Goal: Task Accomplishment & Management: Use online tool/utility

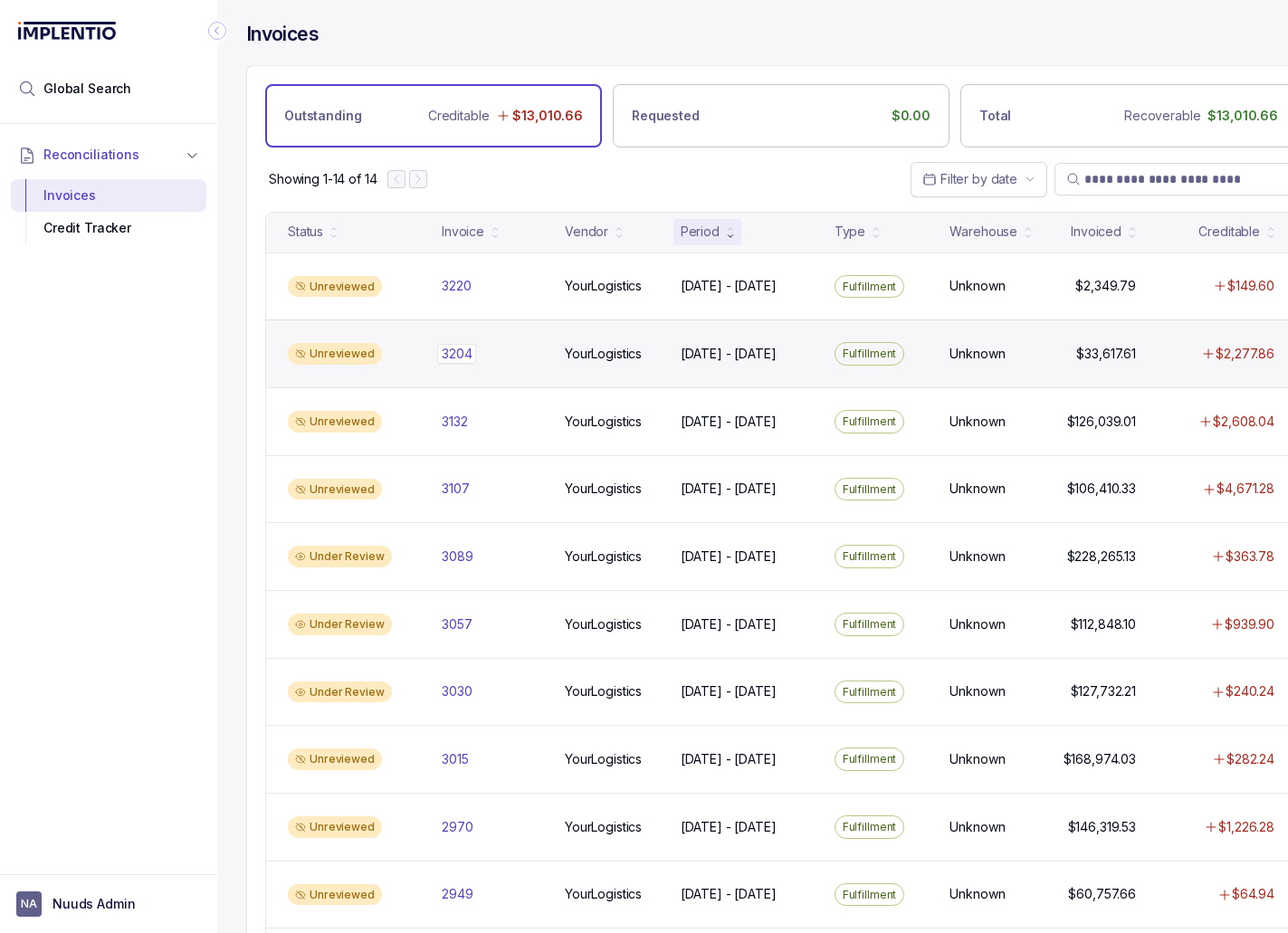
click at [471, 349] on p "3204" at bounding box center [456, 353] width 38 height 20
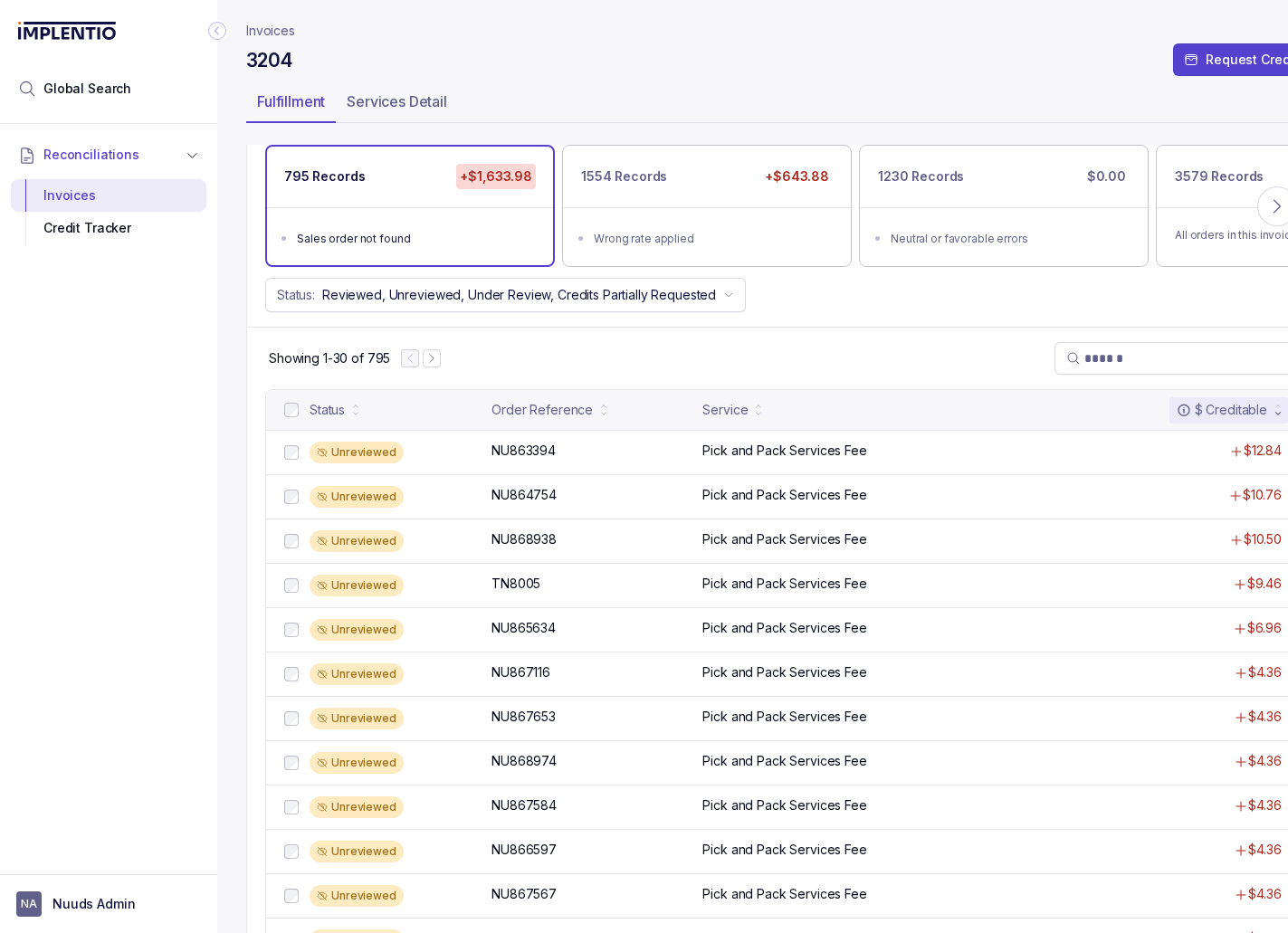
scroll to position [143, 0]
click at [746, 897] on p "Reject All Errors" at bounding box center [762, 892] width 97 height 18
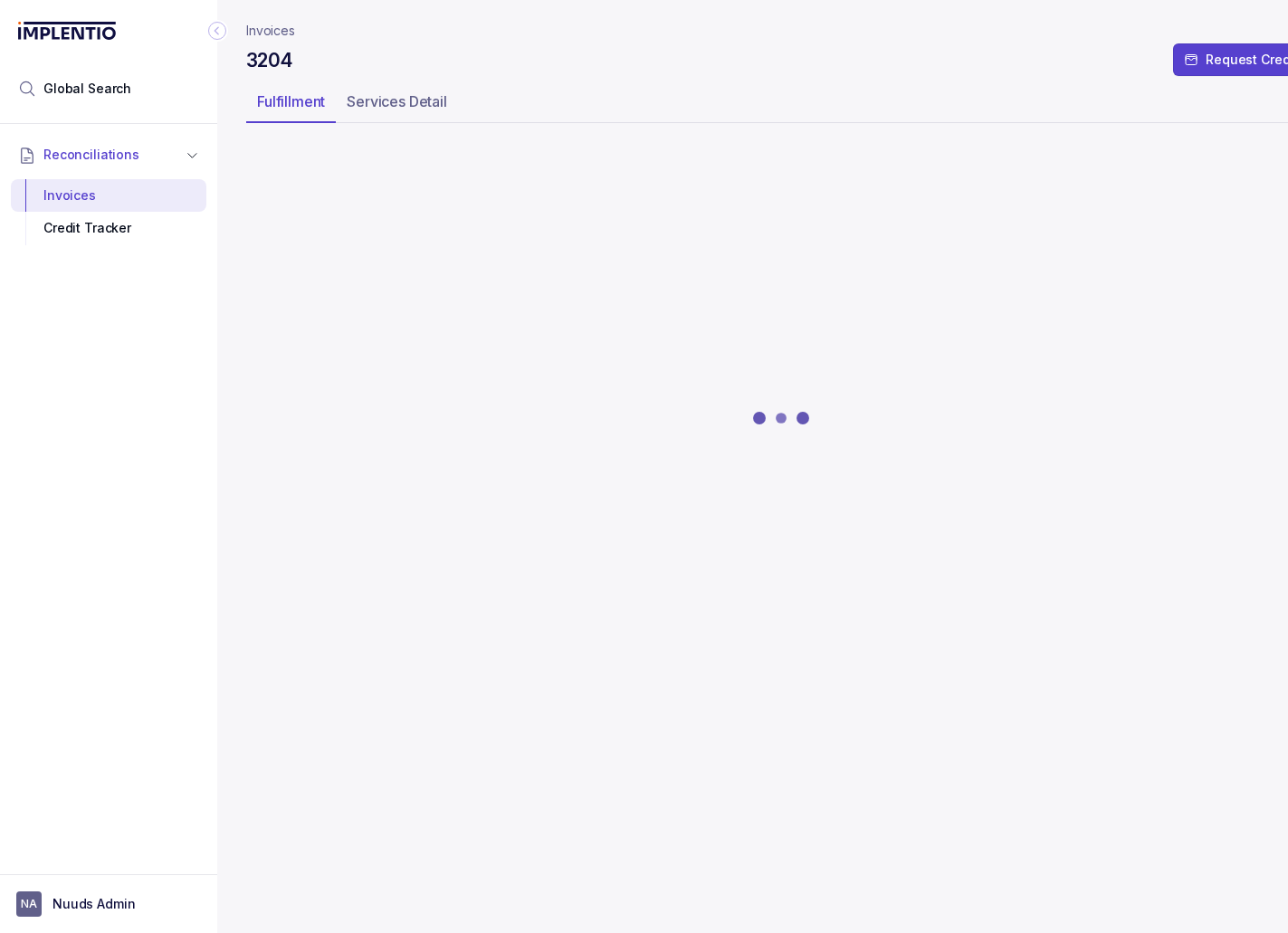
scroll to position [0, 0]
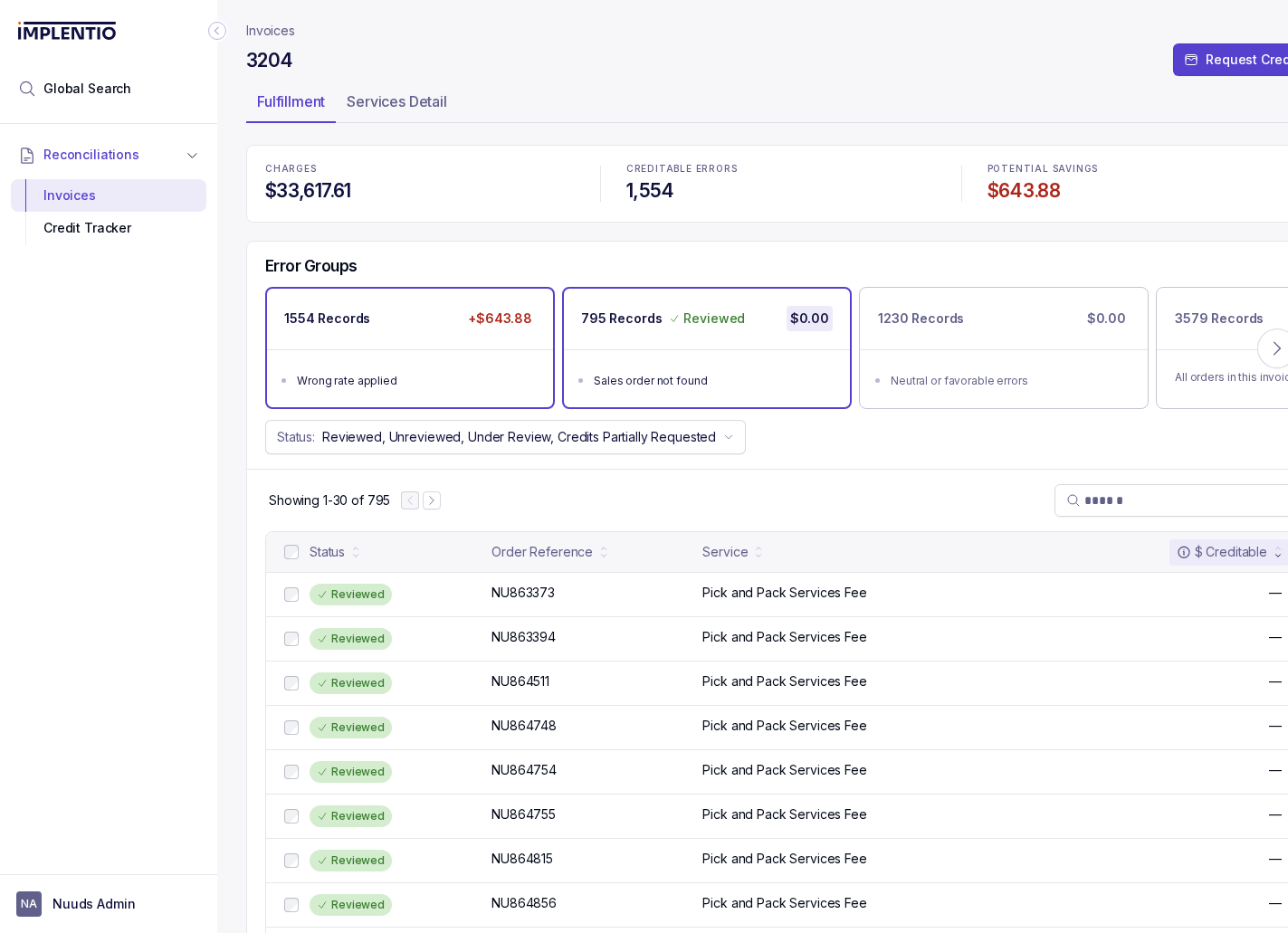
click at [508, 357] on ul "Wrong rate applied" at bounding box center [409, 378] width 286 height 58
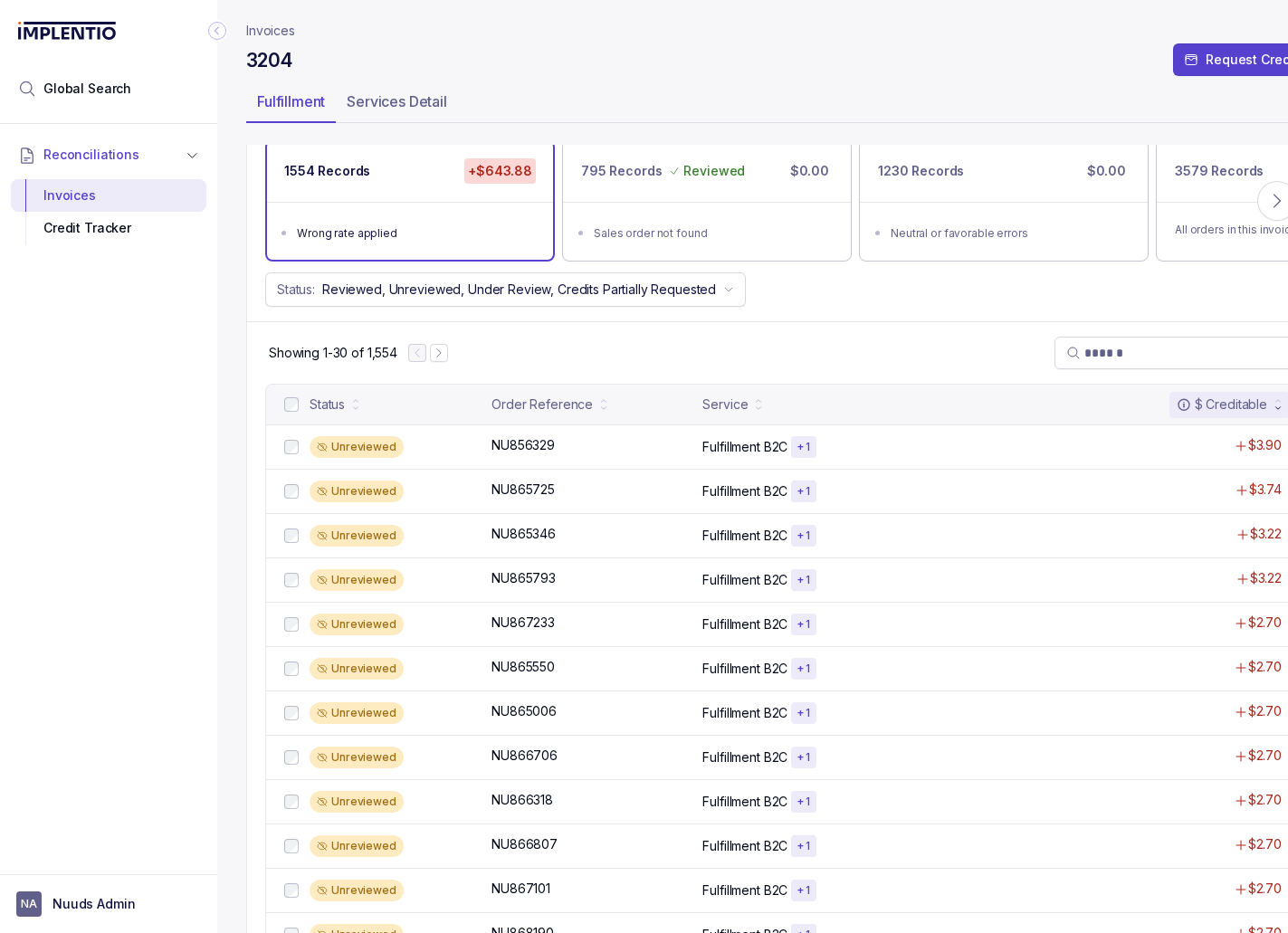
scroll to position [154, 0]
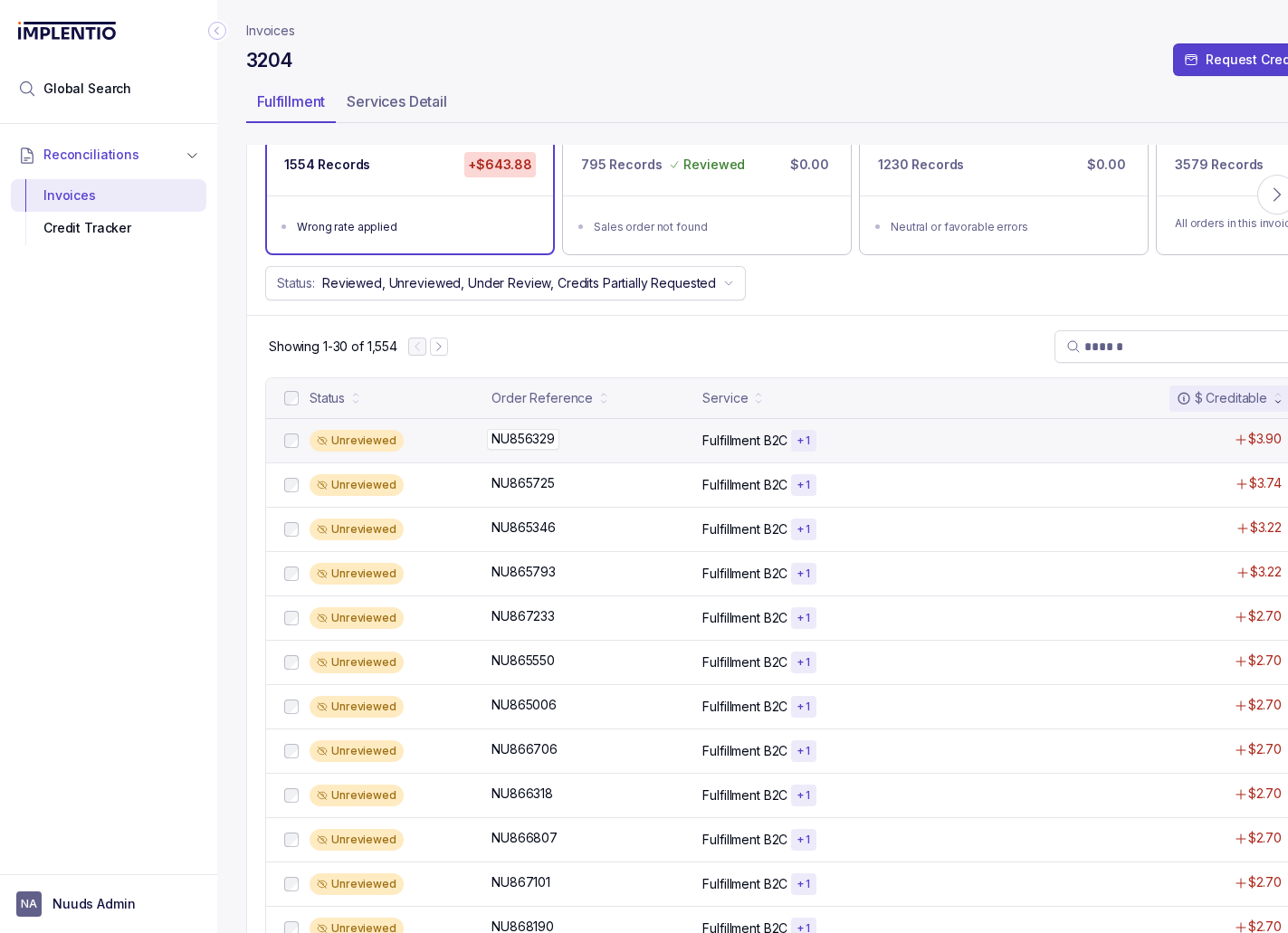
click at [624, 439] on div "NU856329 NU856329" at bounding box center [590, 438] width 200 height 18
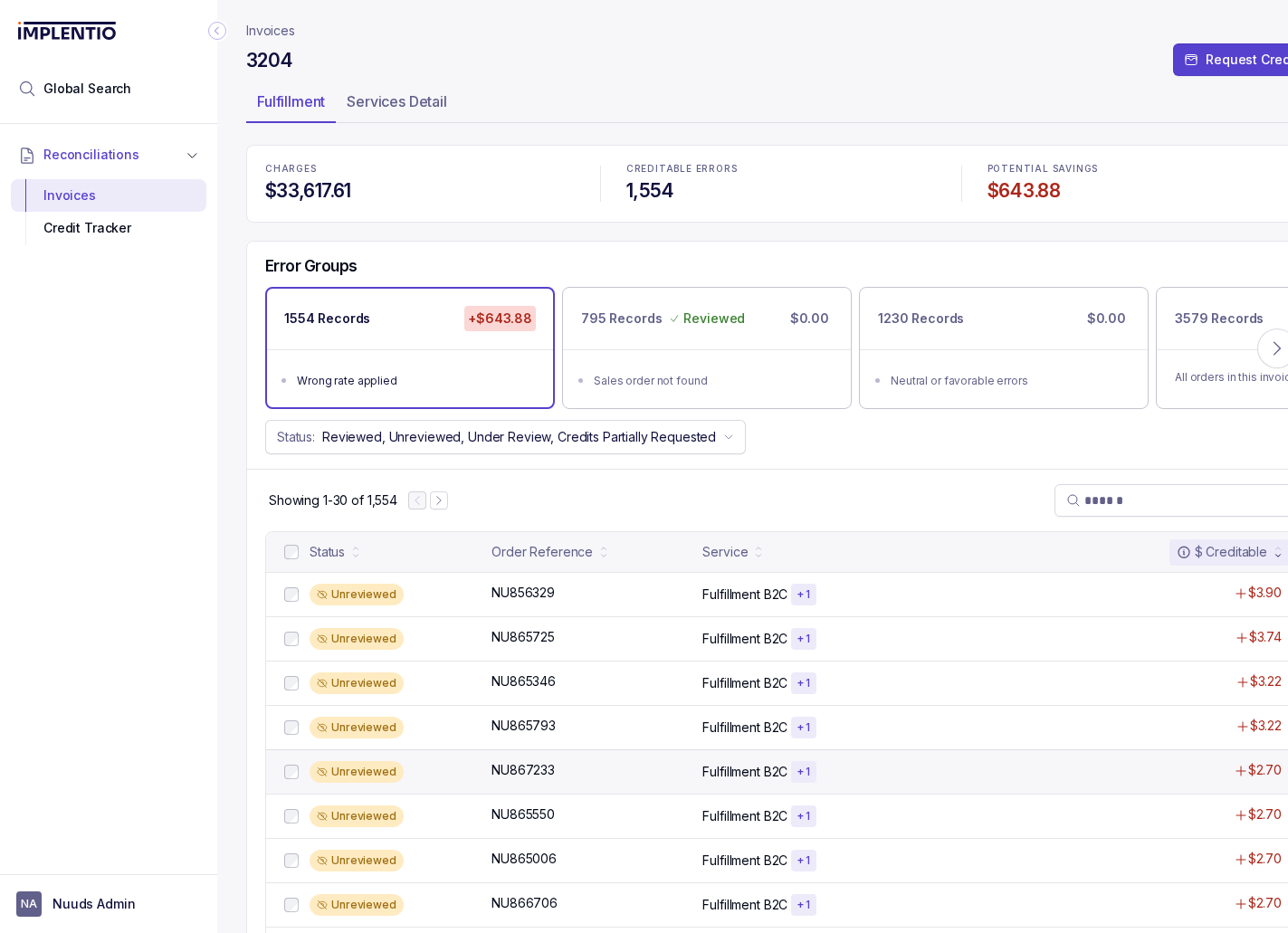
click at [466, 772] on div "Unreviewed" at bounding box center [395, 772] width 171 height 22
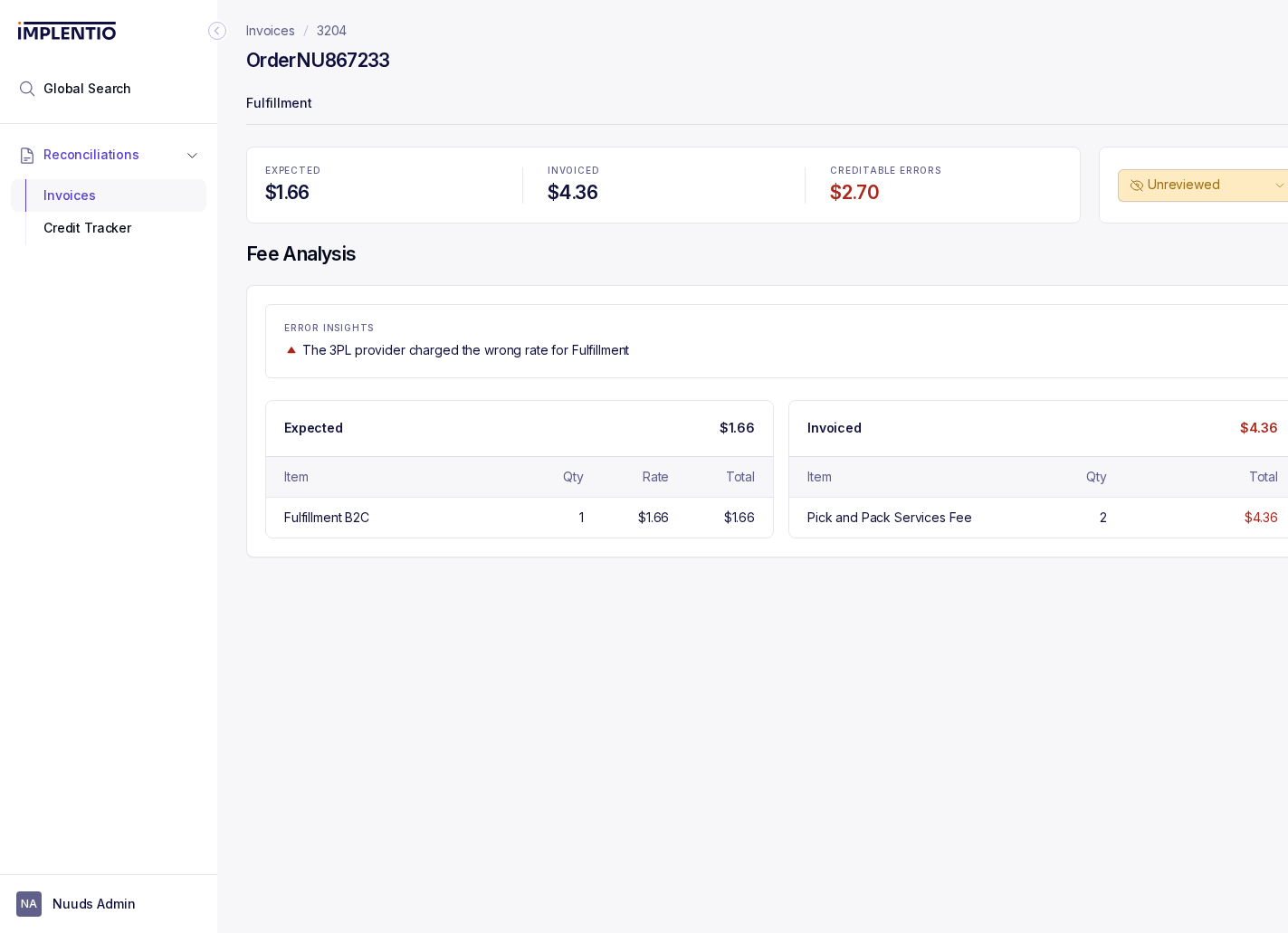
click at [68, 188] on div "Invoices" at bounding box center [108, 195] width 166 height 33
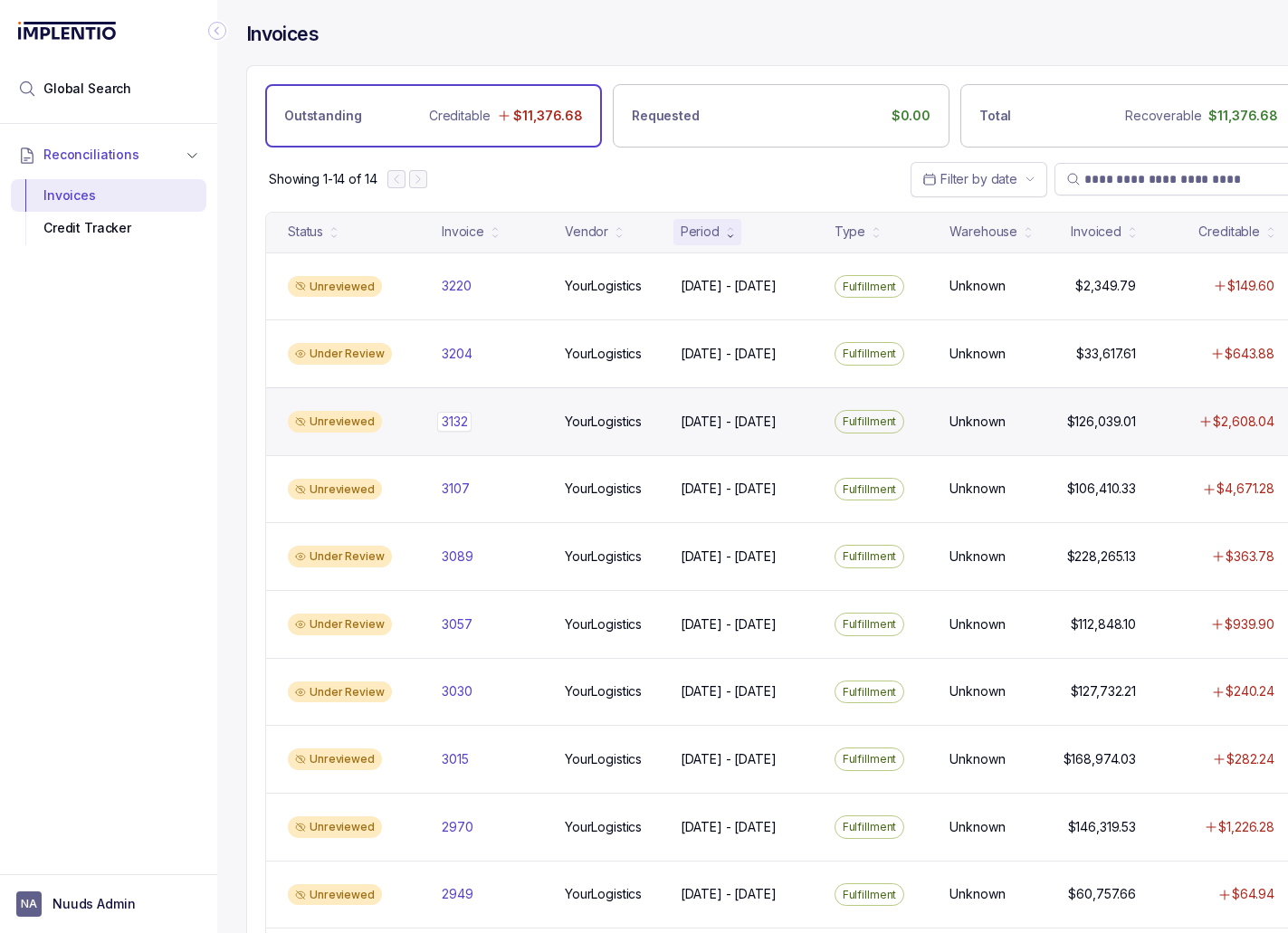
click at [460, 413] on p "3132" at bounding box center [454, 421] width 35 height 20
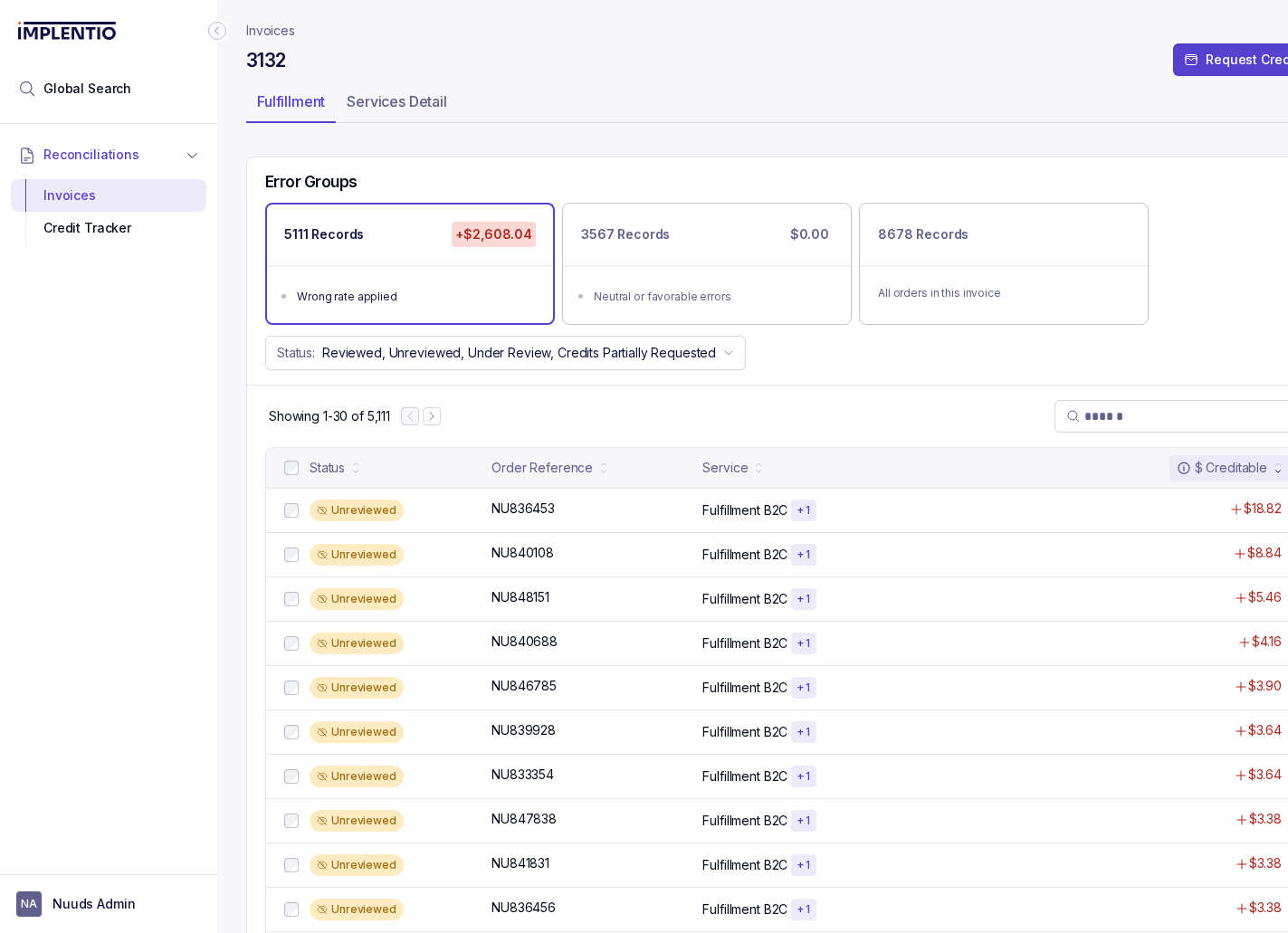
scroll to position [94, 0]
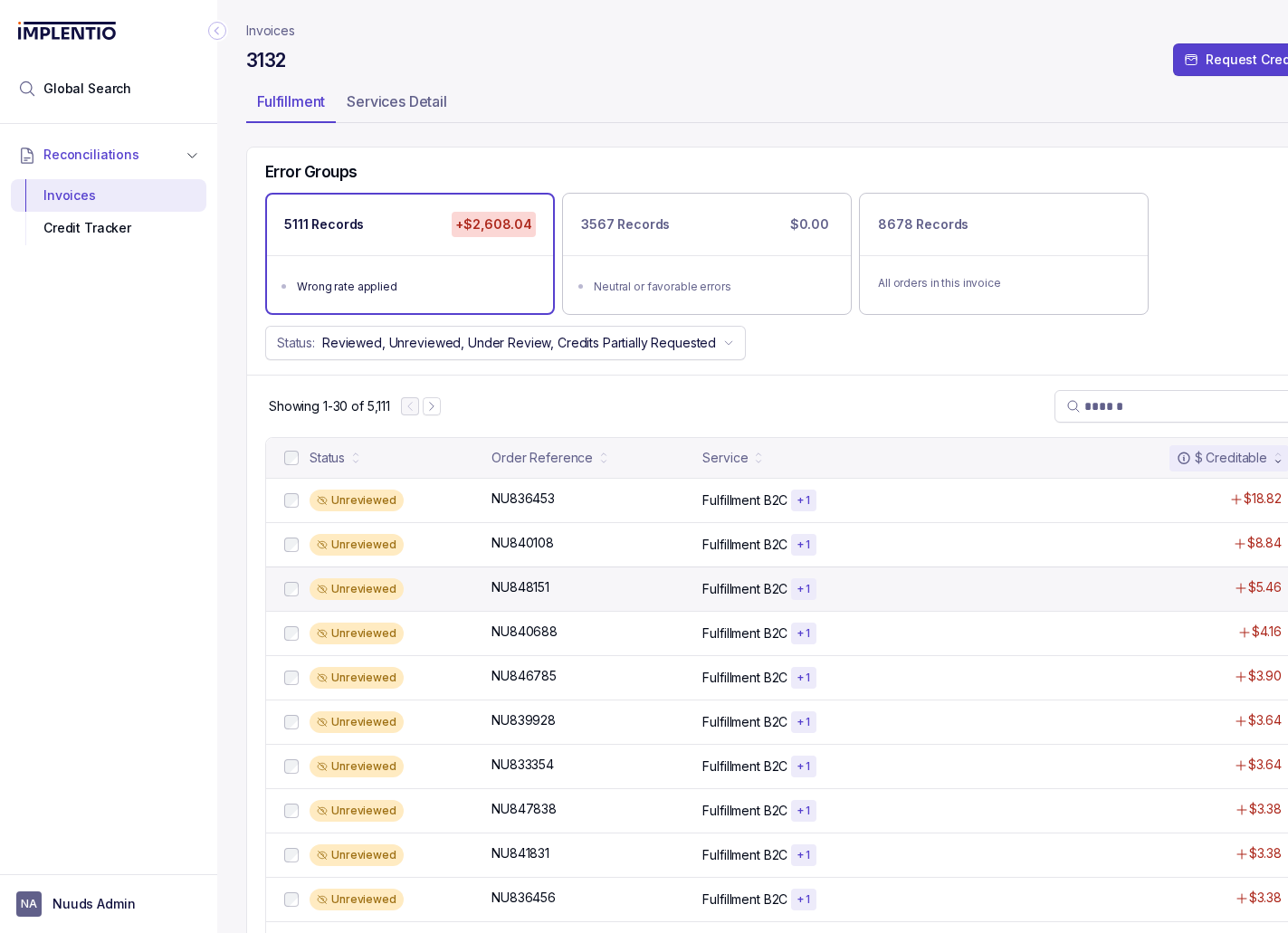
click at [450, 589] on div "Unreviewed" at bounding box center [395, 589] width 171 height 22
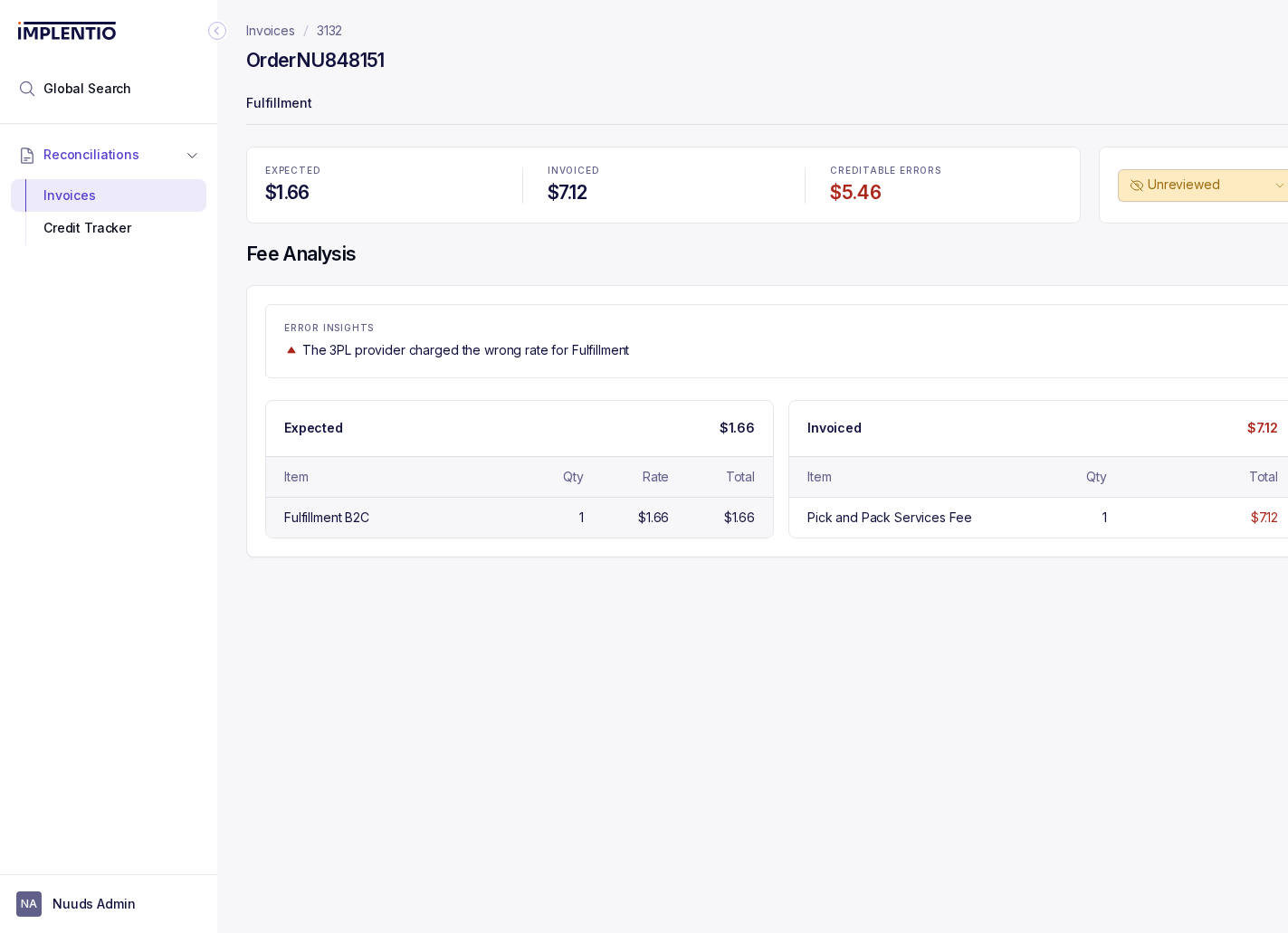
click at [535, 503] on div "Fulfillment B2C 1 $1.66 $1.66" at bounding box center [519, 516] width 507 height 40
click at [846, 528] on div "Pick and Pack Services Fee 1 $7.12" at bounding box center [1042, 516] width 507 height 40
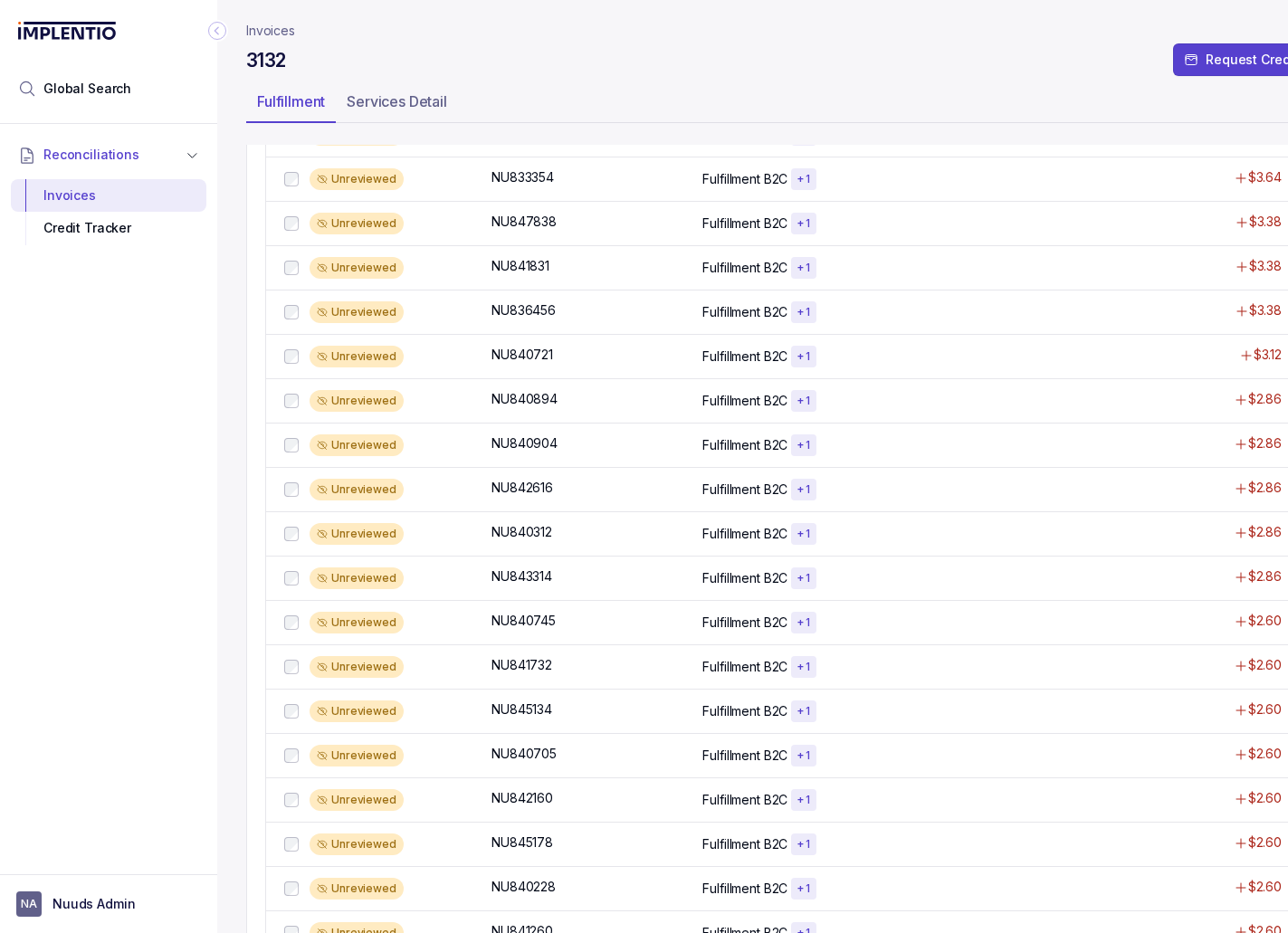
scroll to position [989, 0]
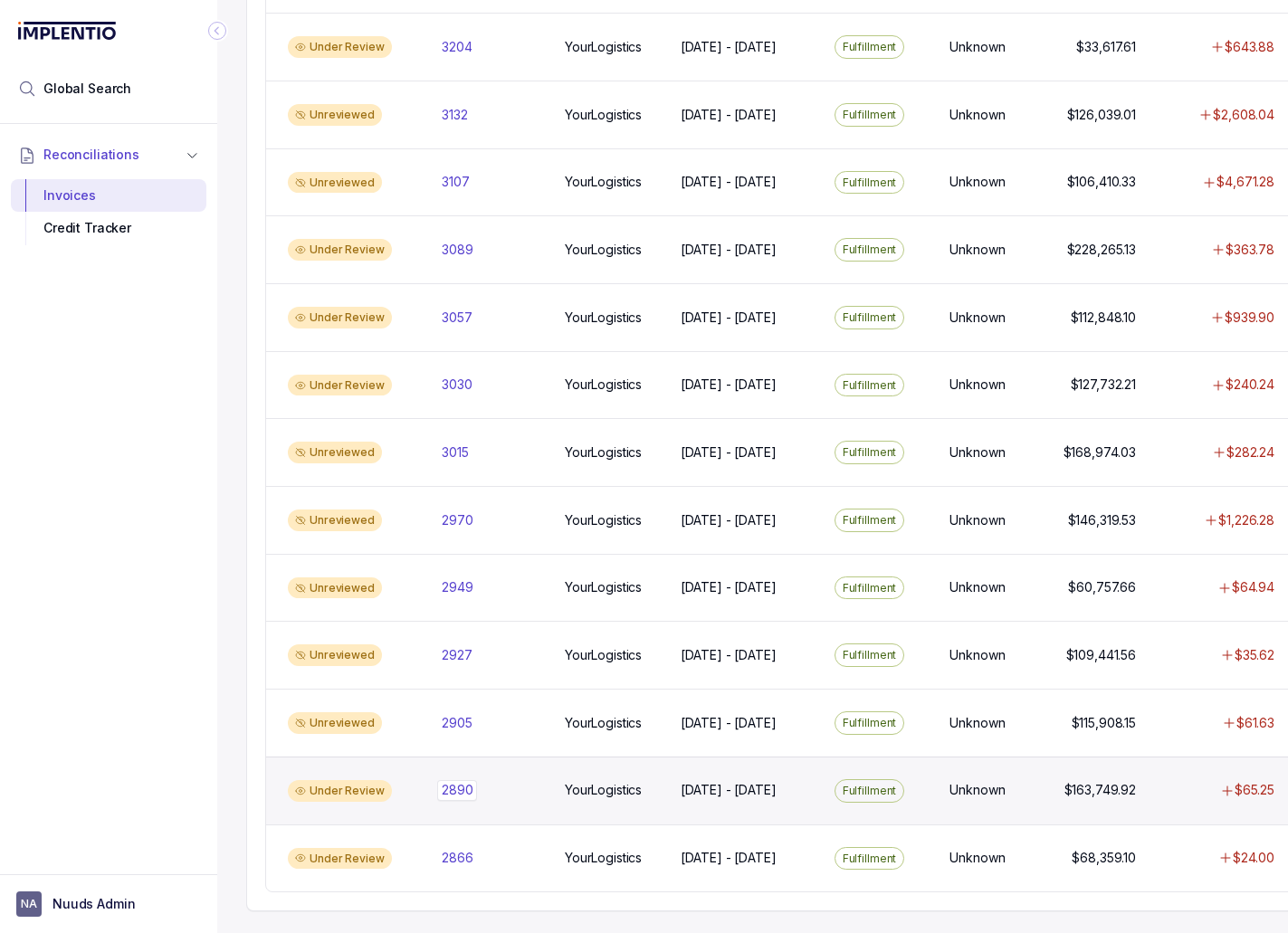
scroll to position [303, 0]
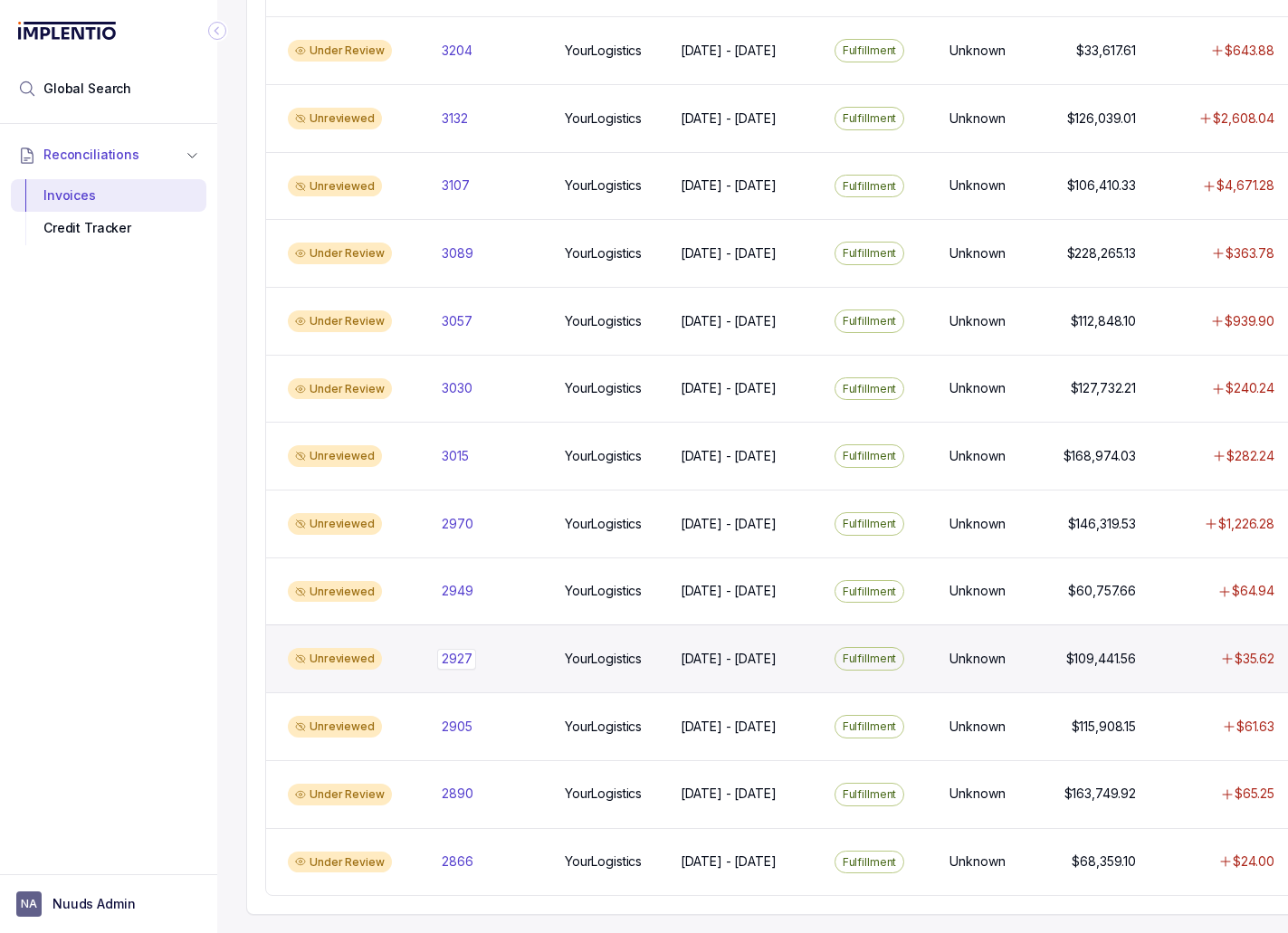
click at [463, 651] on p "2927" at bounding box center [456, 658] width 38 height 20
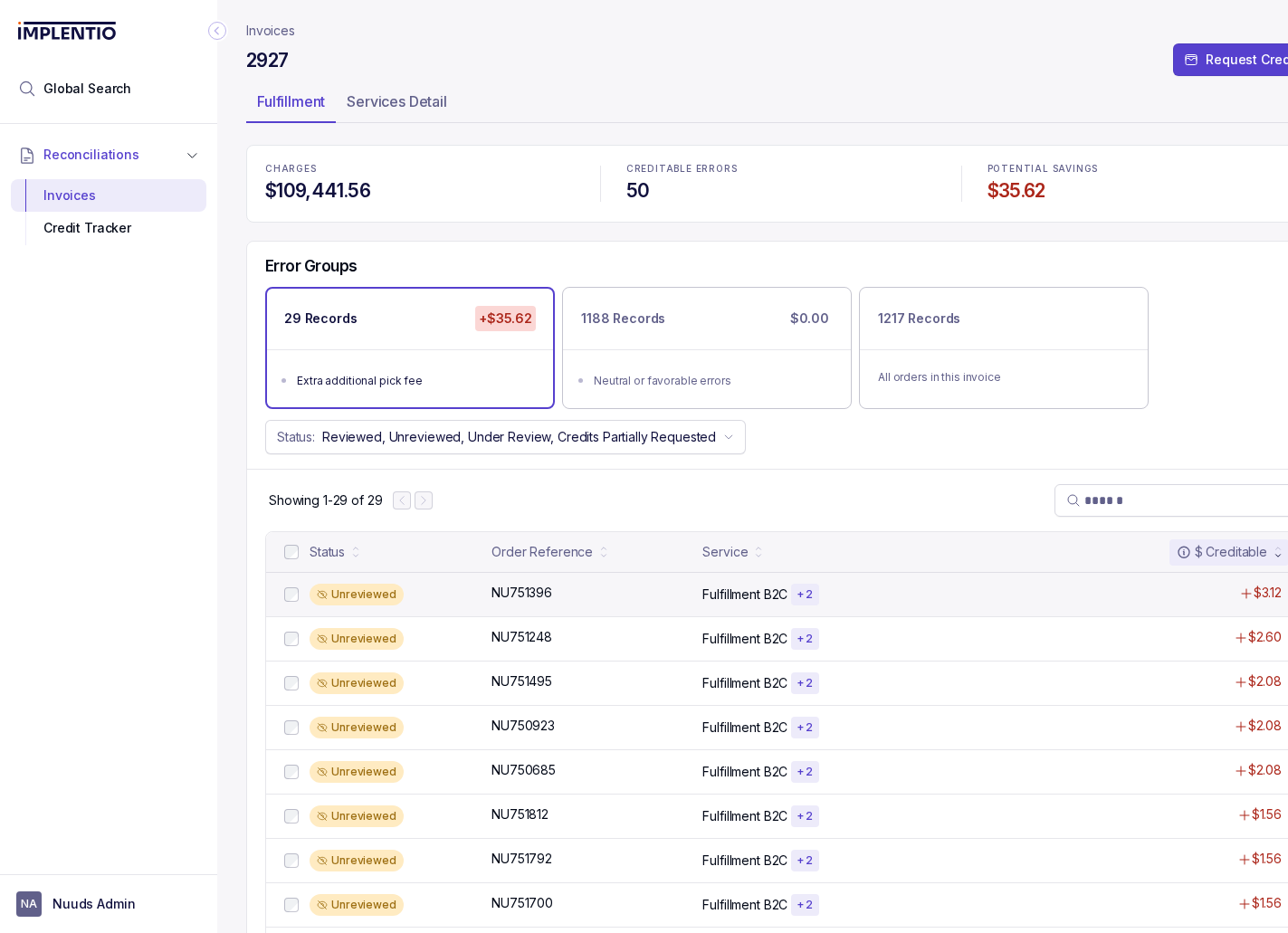
click at [431, 595] on div "Unreviewed" at bounding box center [395, 594] width 171 height 22
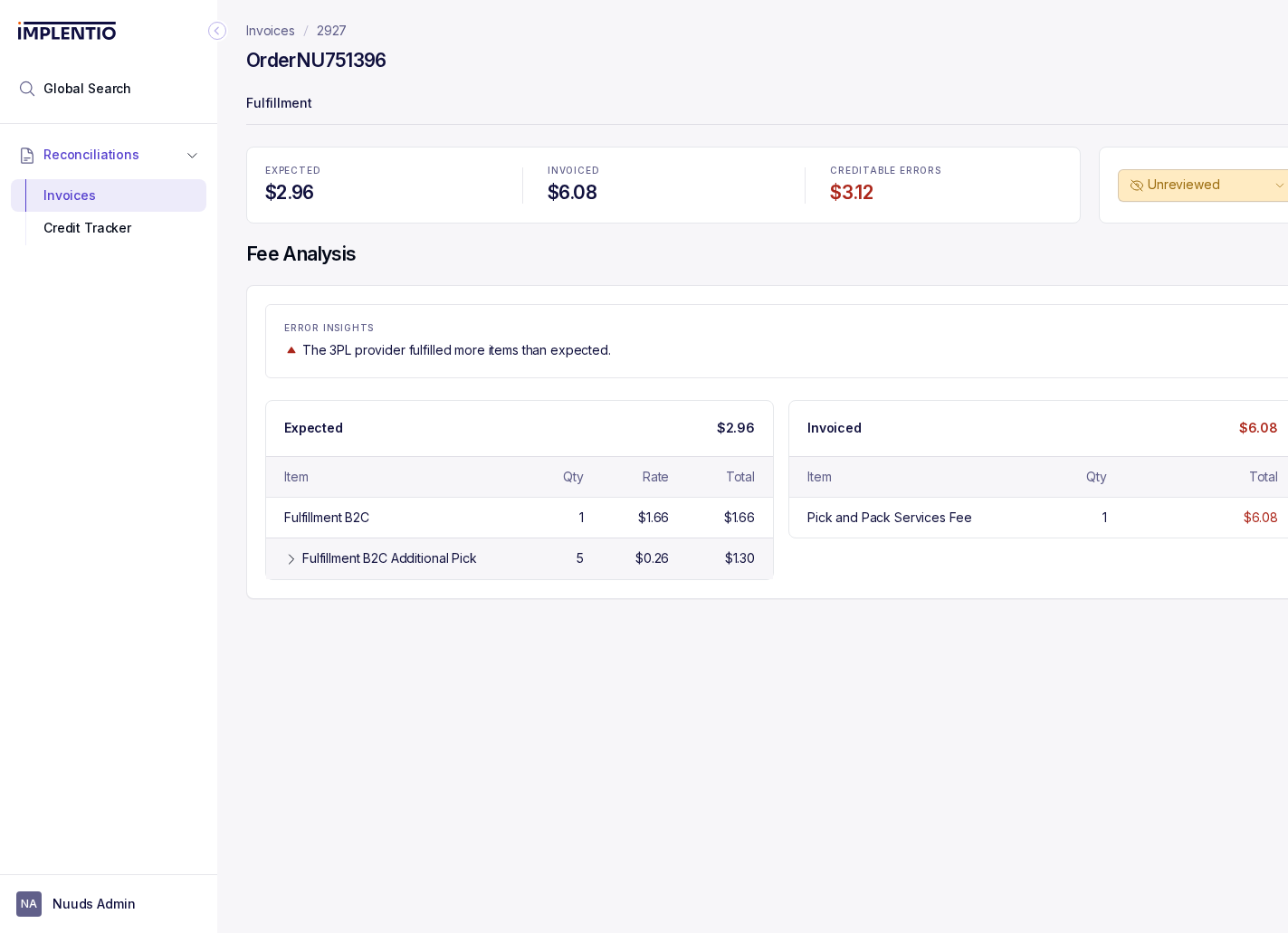
click at [360, 556] on div "Fulfillment B2C Additional Pick" at bounding box center [390, 558] width 175 height 18
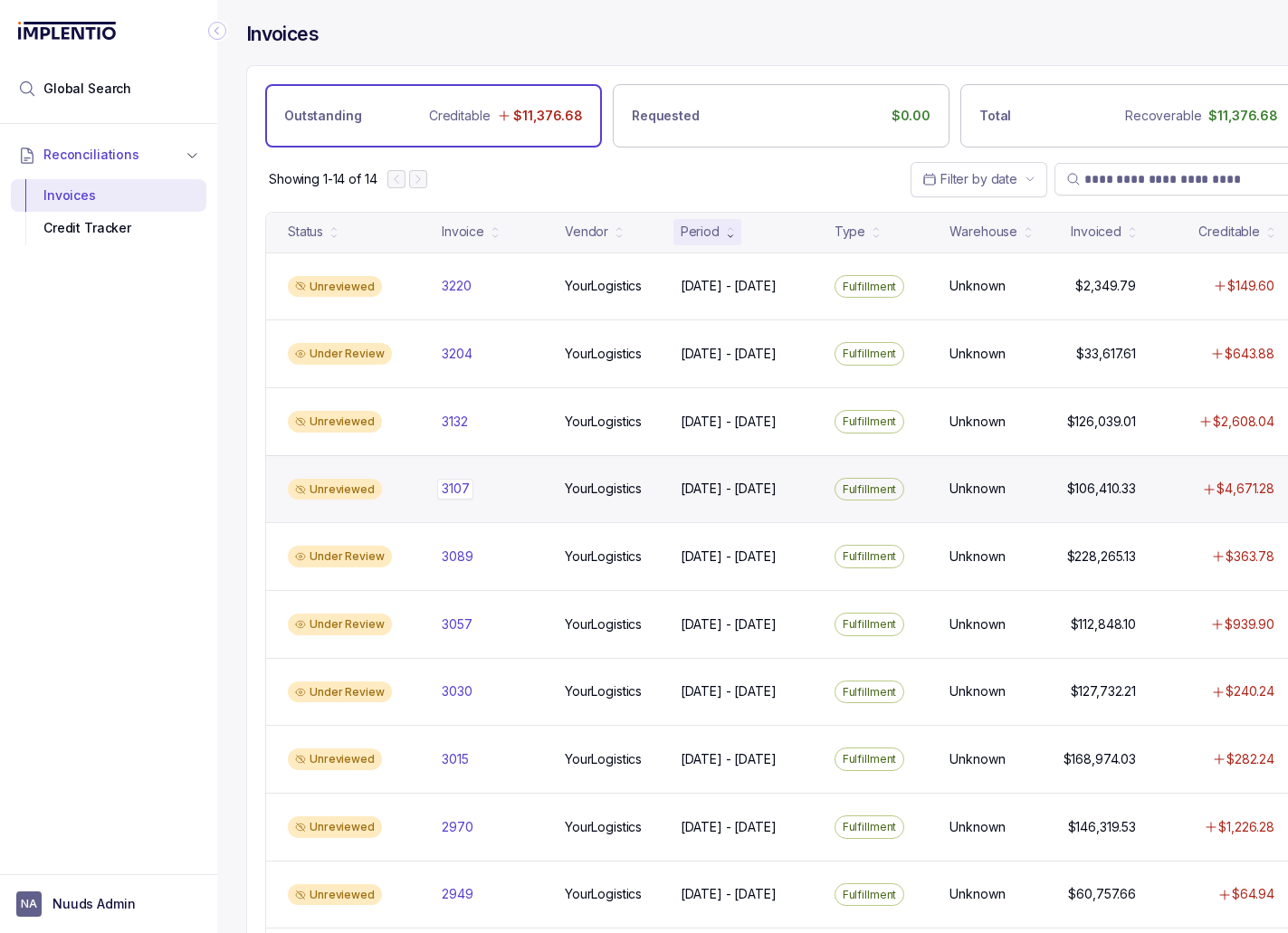
click at [454, 487] on p "3107" at bounding box center [455, 488] width 37 height 20
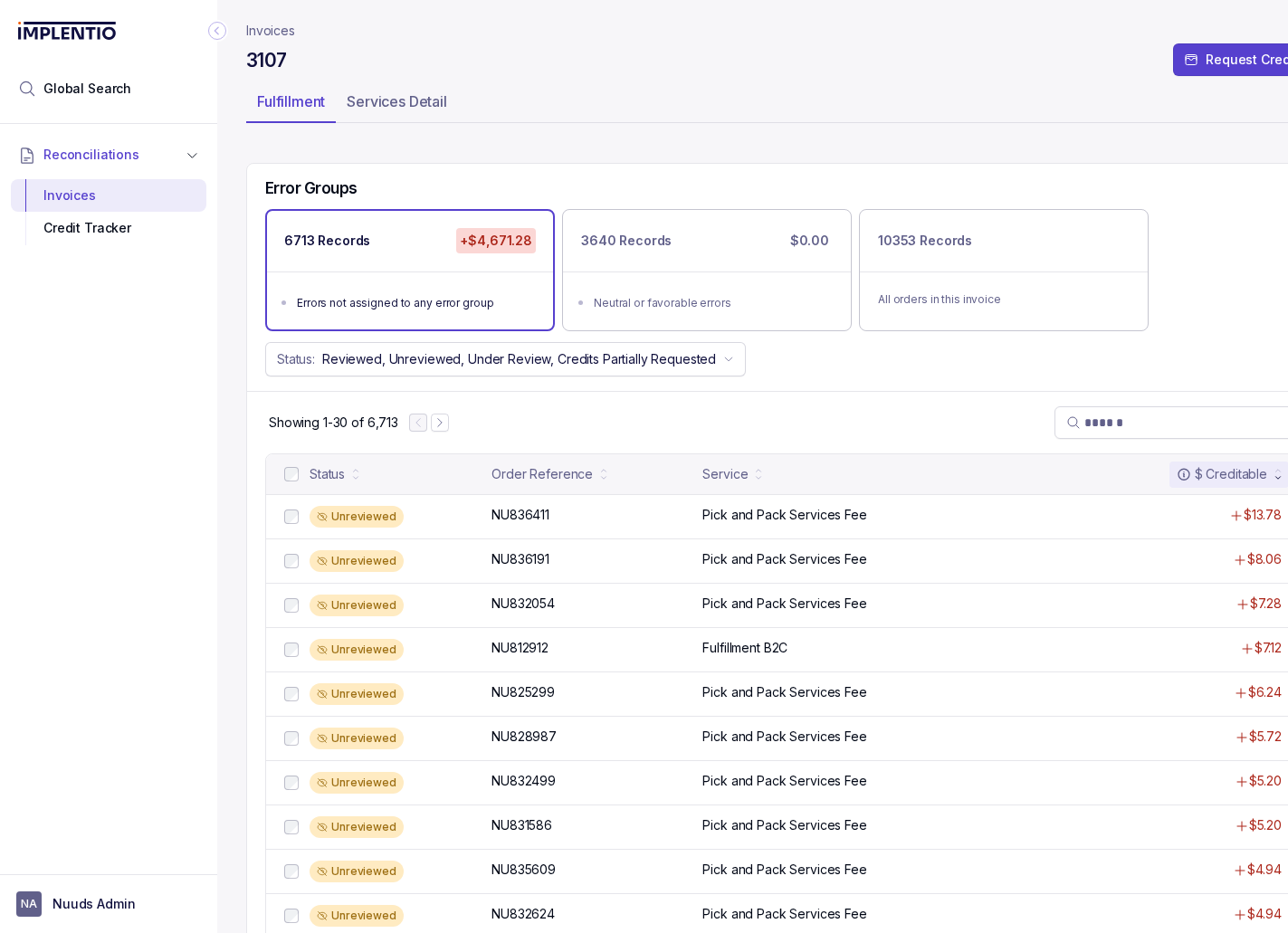
scroll to position [88, 0]
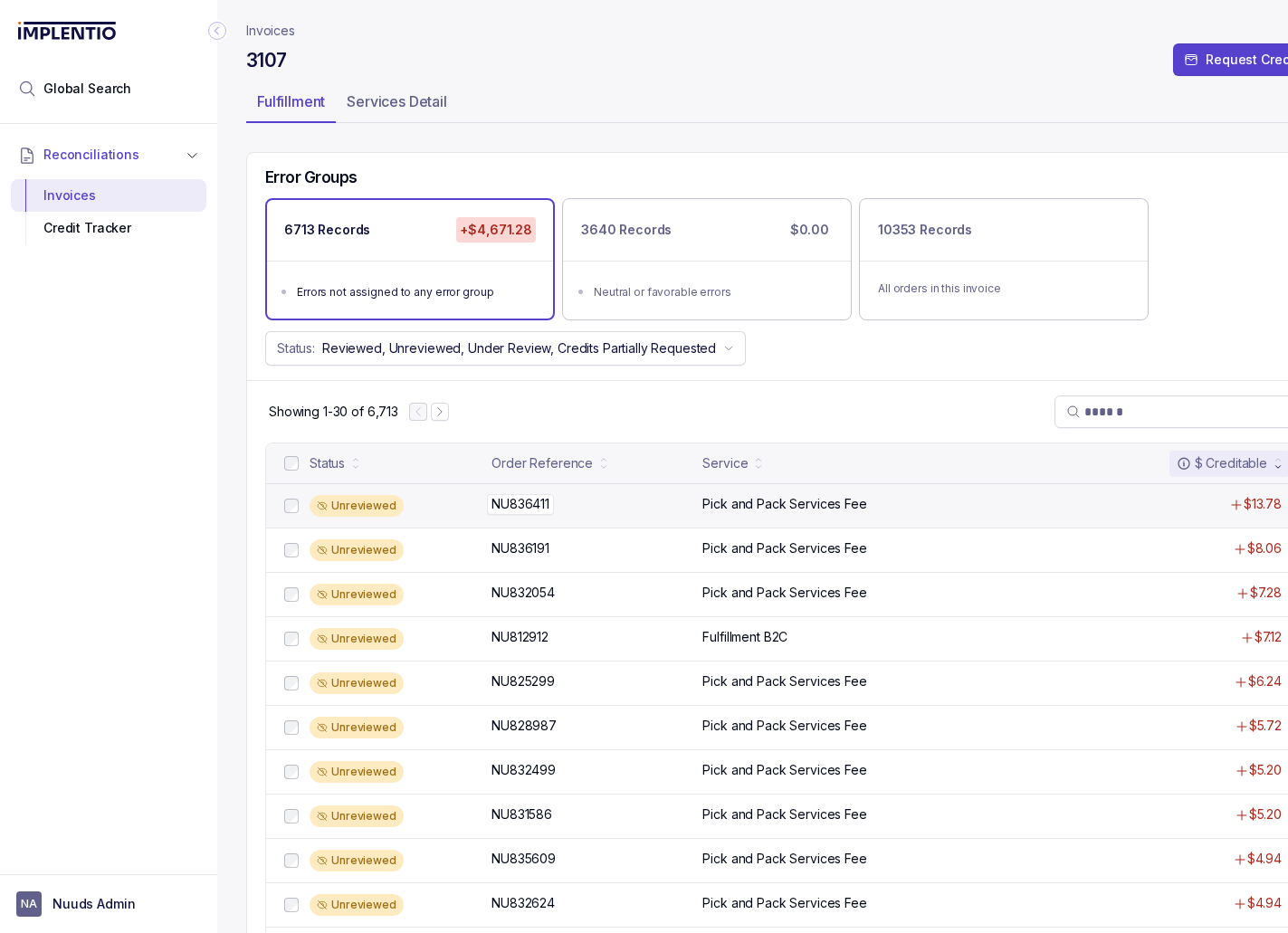
click at [638, 506] on div "NU836411 NU836411" at bounding box center [590, 503] width 200 height 18
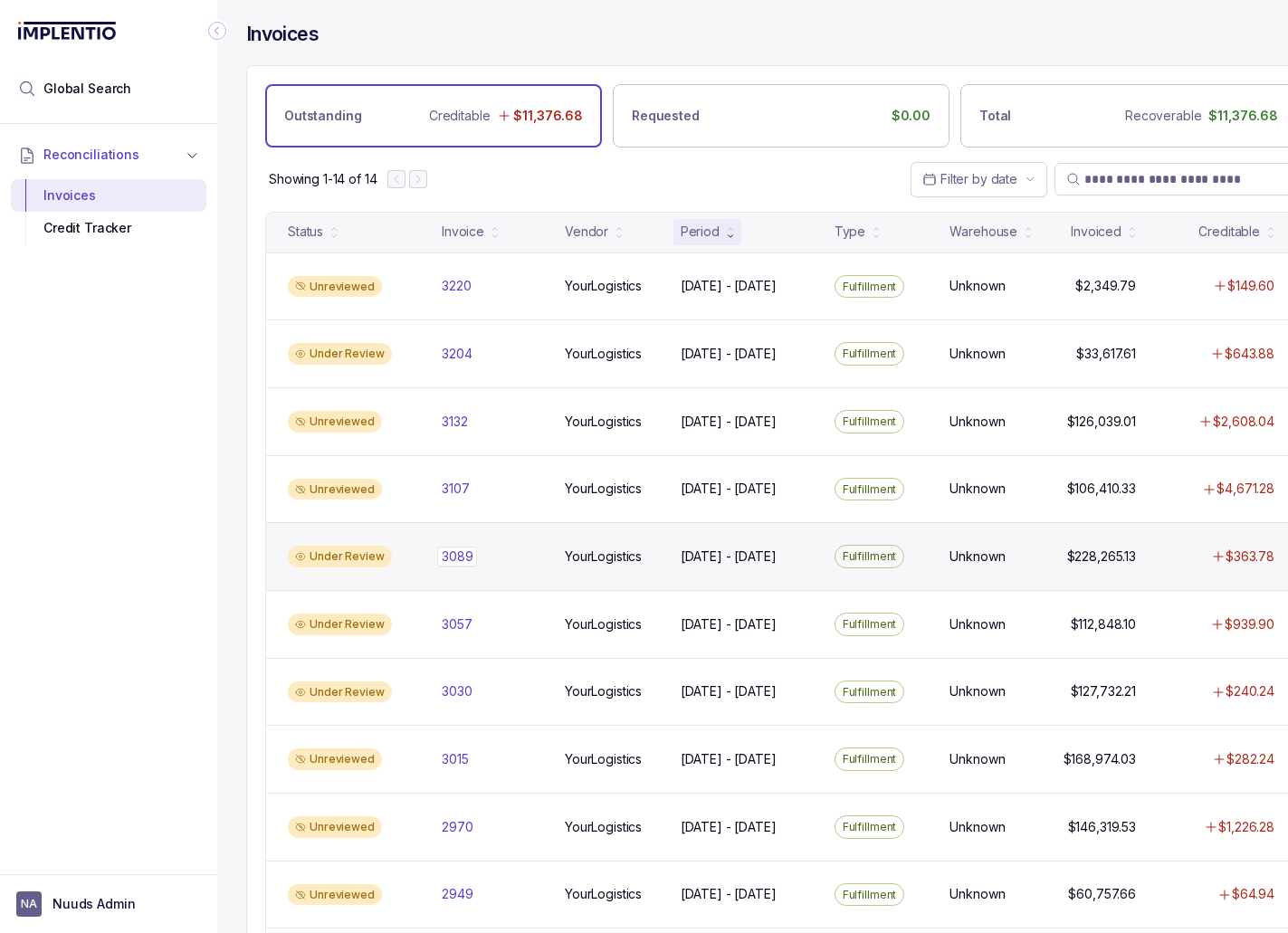
click at [452, 558] on div "3089 3089" at bounding box center [456, 556] width 31 height 18
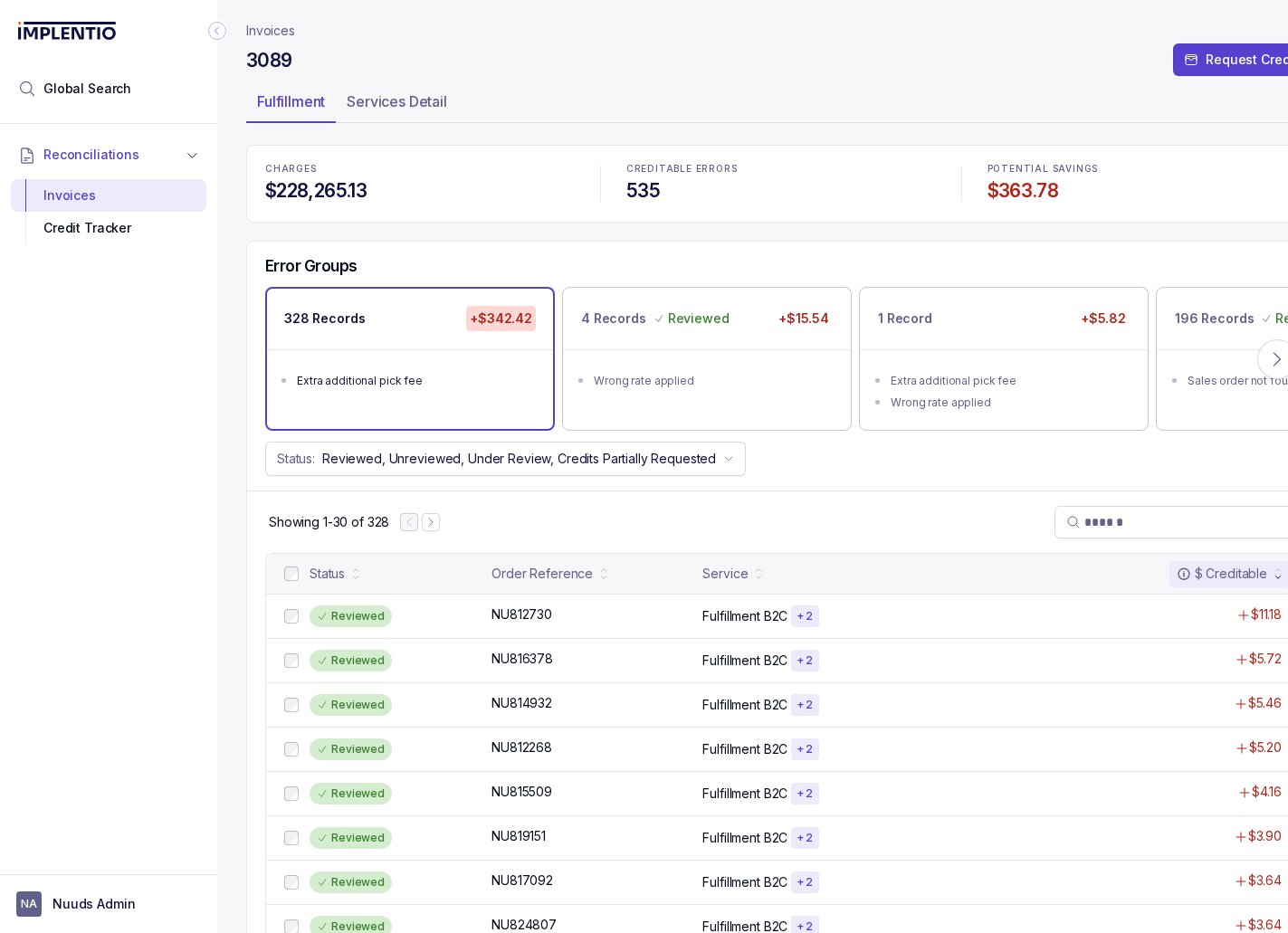
click at [500, 376] on div "Extra additional pick fee" at bounding box center [415, 380] width 238 height 18
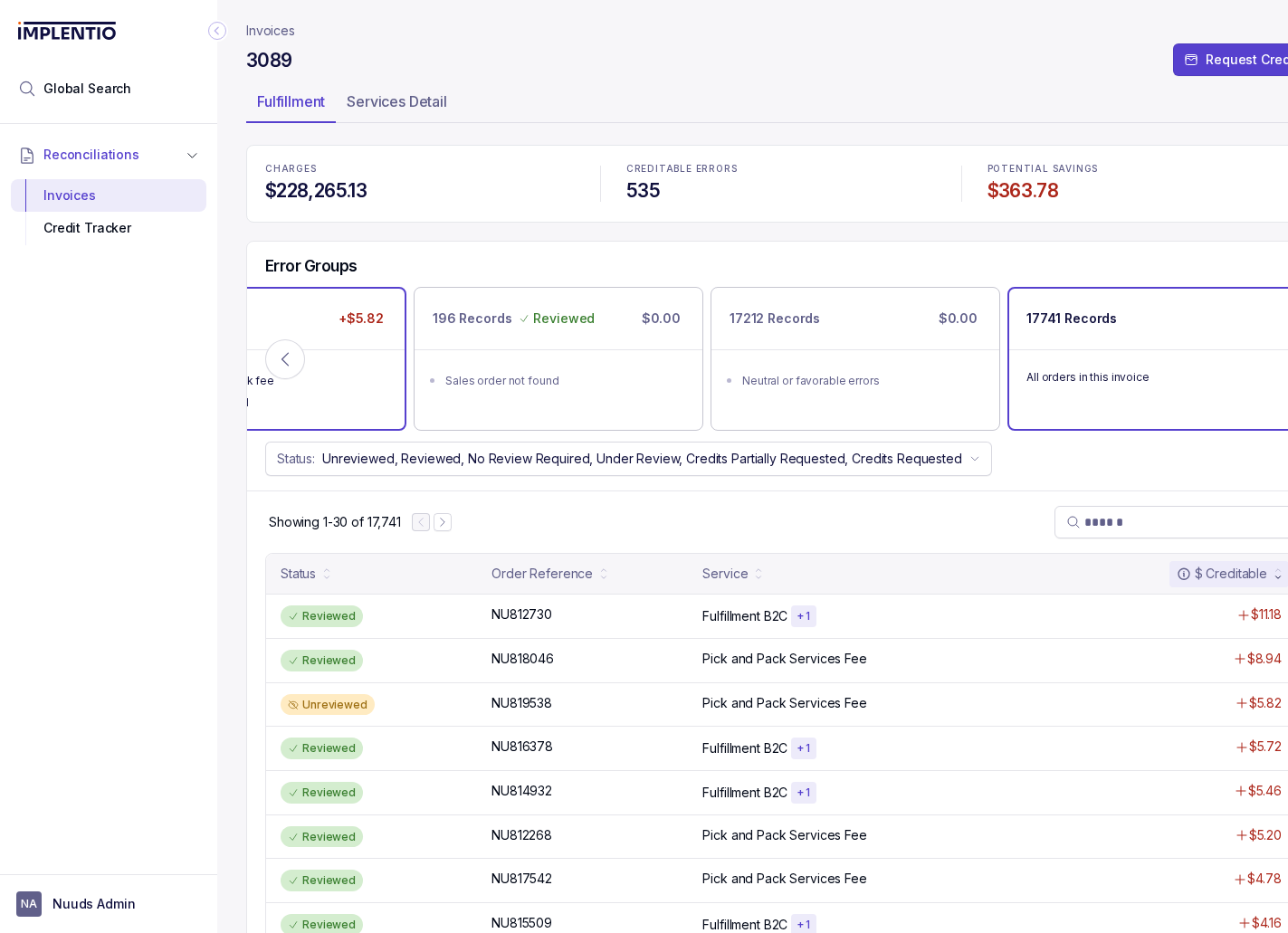
click at [366, 410] on div "Wrong rate applied" at bounding box center [267, 402] width 238 height 18
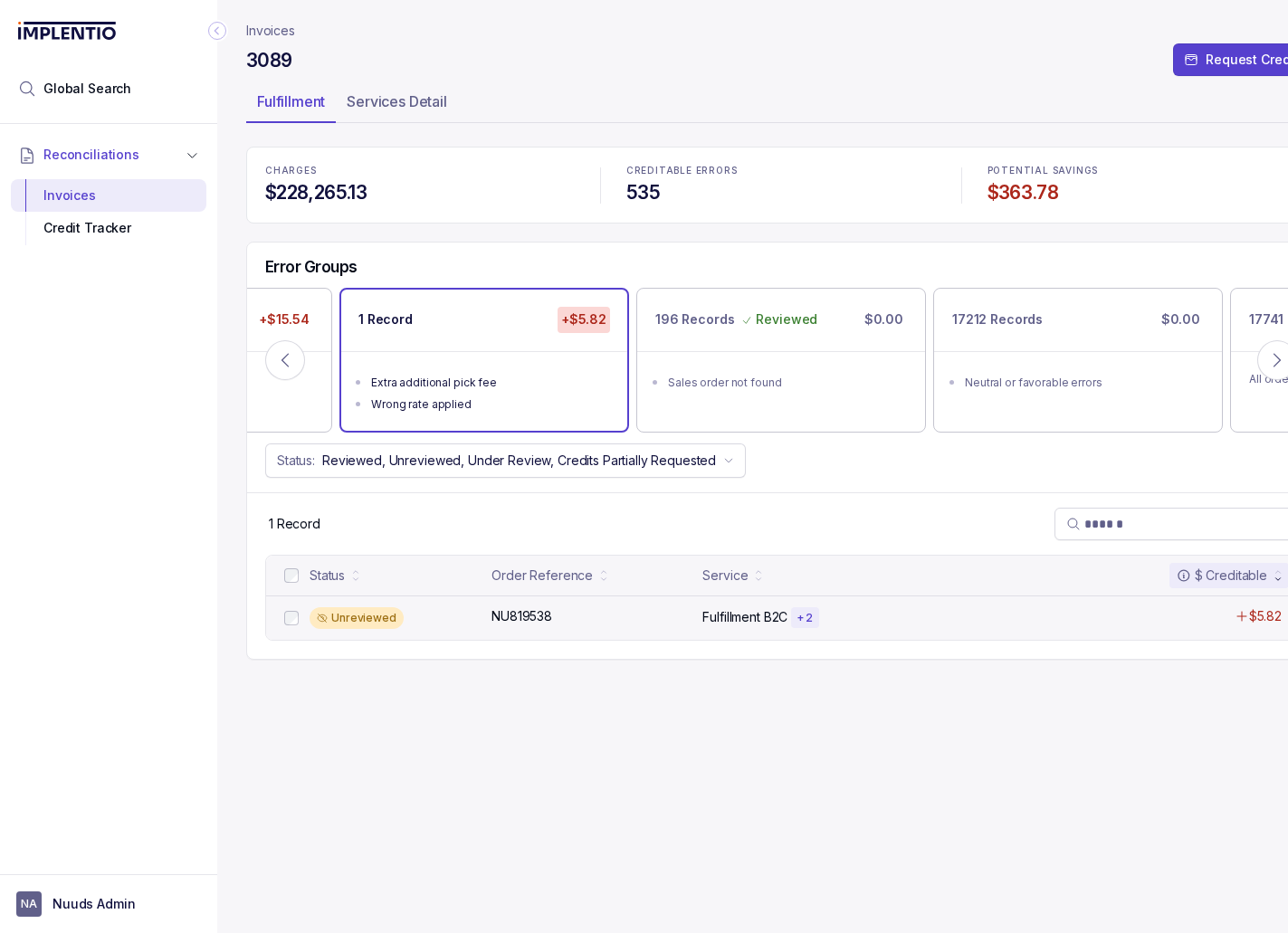
click at [514, 602] on div "Unreviewed NU819538 NU819538 Fulfillment B2C + 2 $5.82" at bounding box center [780, 617] width 1030 height 44
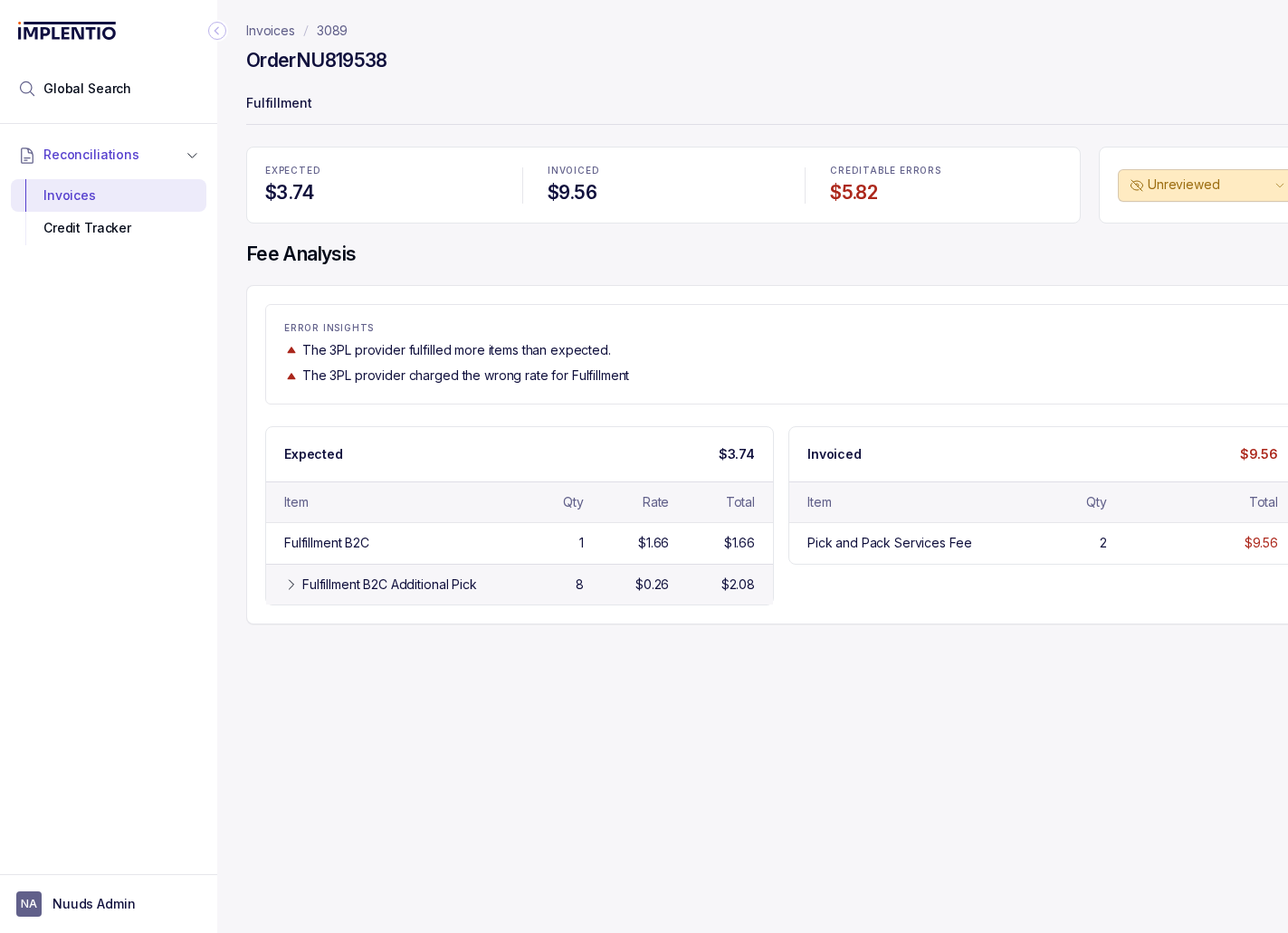
click at [311, 589] on div "Fulfillment B2C Additional Pick" at bounding box center [390, 584] width 175 height 18
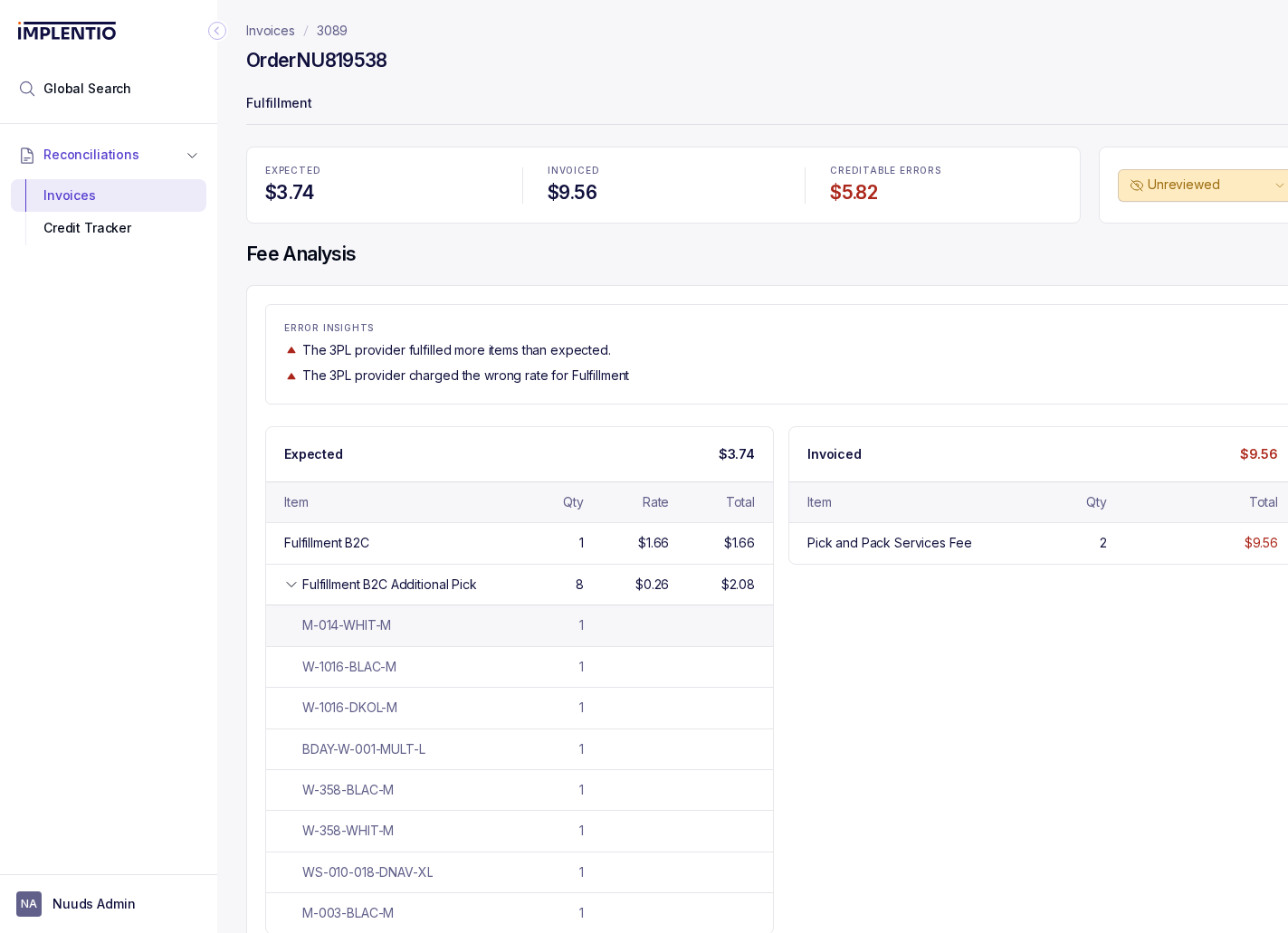
scroll to position [21, 0]
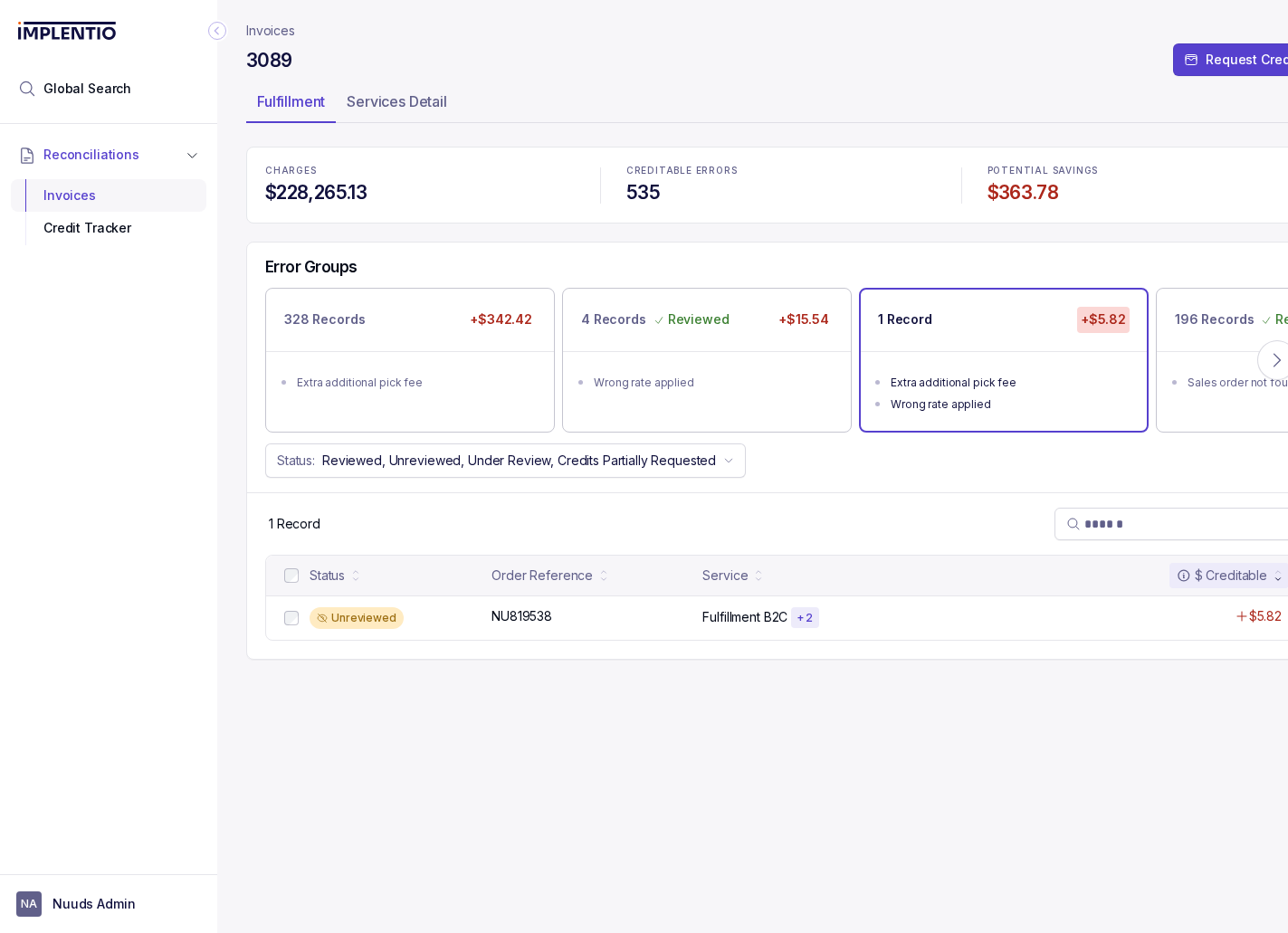
click at [72, 187] on div "Invoices" at bounding box center [108, 195] width 166 height 33
